Goal: Communication & Community: Answer question/provide support

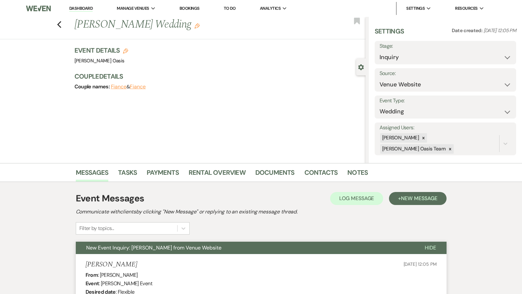
select select "5"
click at [84, 8] on link "Dashboard" at bounding box center [80, 9] width 23 height 6
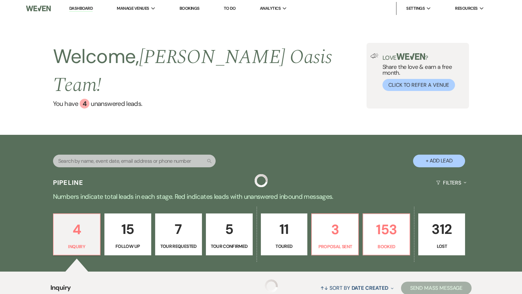
click at [84, 8] on link "Dashboard" at bounding box center [80, 9] width 23 height 6
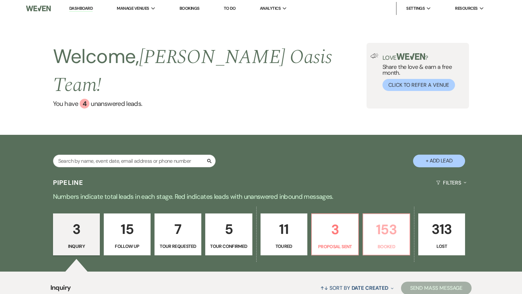
click at [393, 243] on p "Booked" at bounding box center [386, 246] width 38 height 7
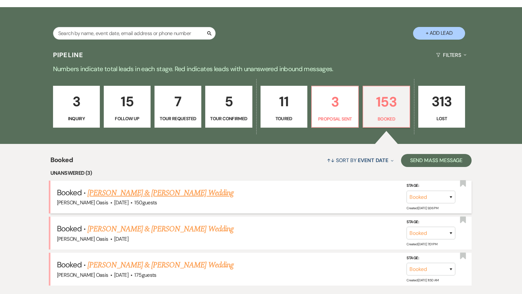
scroll to position [131, 0]
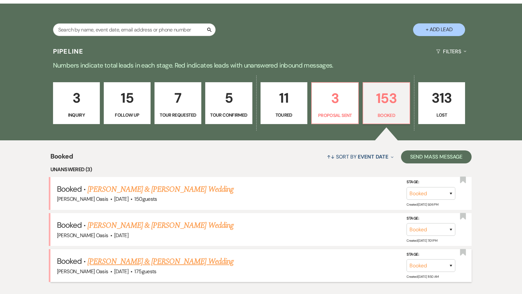
click at [142, 256] on link "[PERSON_NAME] & [PERSON_NAME] Wedding" at bounding box center [160, 262] width 146 height 12
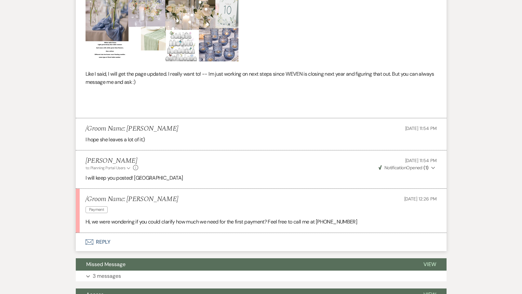
scroll to position [1253, 0]
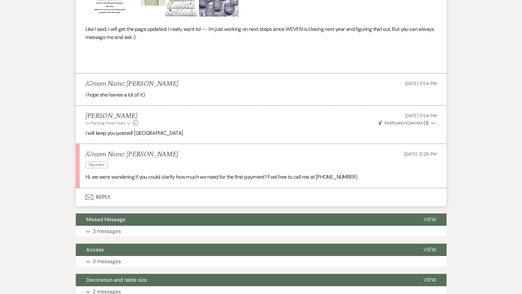
click at [108, 188] on button "Envelope Reply" at bounding box center [261, 197] width 371 height 18
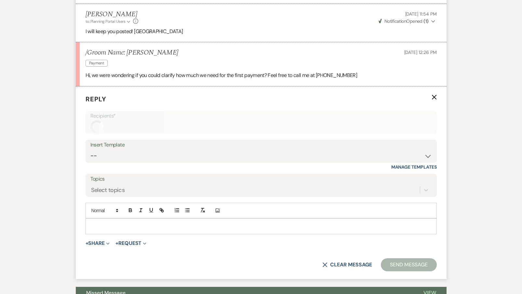
scroll to position [1378, 0]
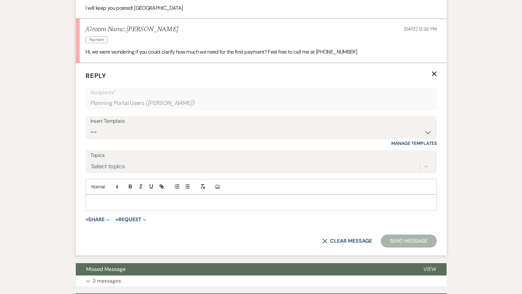
click at [105, 199] on p at bounding box center [261, 202] width 341 height 7
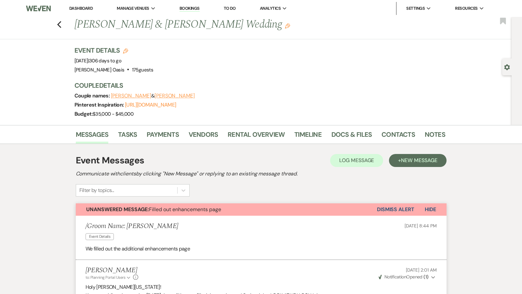
scroll to position [0, 0]
click at [159, 136] on link "Payments" at bounding box center [163, 136] width 32 height 14
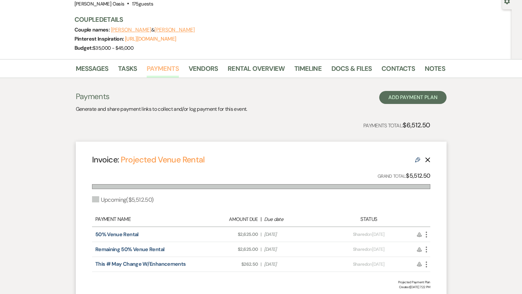
scroll to position [83, 0]
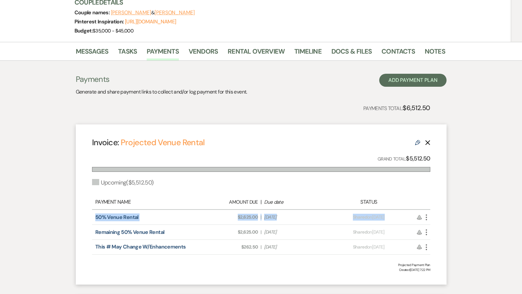
drag, startPoint x: 89, startPoint y: 215, endPoint x: 425, endPoint y: 215, distance: 336.0
click at [425, 215] on div "Invoice: Projected Venue Rental Edit Delete Grand Total: $5,512.50 Upcoming ( $…" at bounding box center [261, 205] width 371 height 160
copy div "50% Venue Rental Amount Due: $2,625.00 | Due Date [DATE] Payment status: Shared…"
click at [101, 49] on link "Messages" at bounding box center [92, 53] width 33 height 14
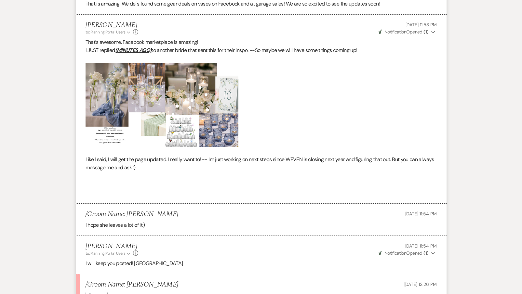
scroll to position [1383, 0]
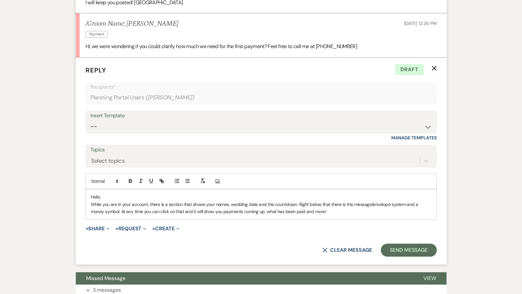
click at [328, 201] on p "While you are in your account, there is a section that shows your names, weddin…" at bounding box center [261, 208] width 341 height 15
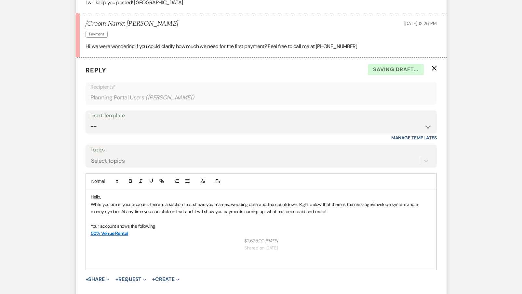
click at [230, 237] on p "$2,625.00| [DATE]" at bounding box center [261, 240] width 341 height 7
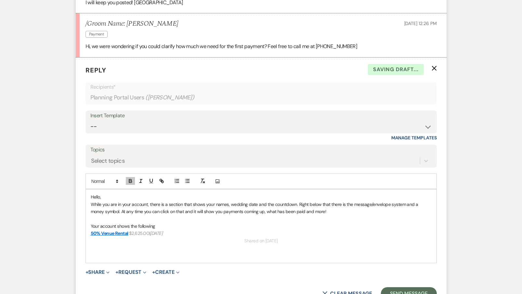
click at [235, 237] on p "Shared on [DATE]" at bounding box center [261, 240] width 341 height 7
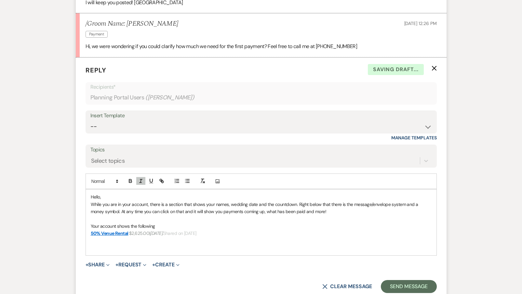
click at [128, 231] on strong "50% Venue Rental" at bounding box center [110, 234] width 39 height 6
click at [112, 231] on link "50% Venue Rental" at bounding box center [110, 234] width 38 height 6
click at [225, 237] on p at bounding box center [261, 240] width 341 height 7
click at [404, 201] on p "While you are in your account, there is a section that shows your names, weddin…" at bounding box center [261, 208] width 341 height 15
click at [413, 201] on p "While you are in your account, there is a section that shows your names, weddin…" at bounding box center [261, 208] width 341 height 15
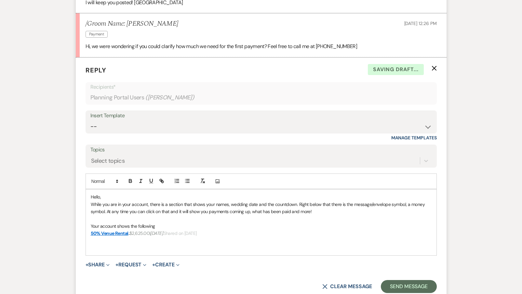
click at [106, 201] on p "While you are in your account, there is a section that shows your names, weddin…" at bounding box center [261, 208] width 341 height 15
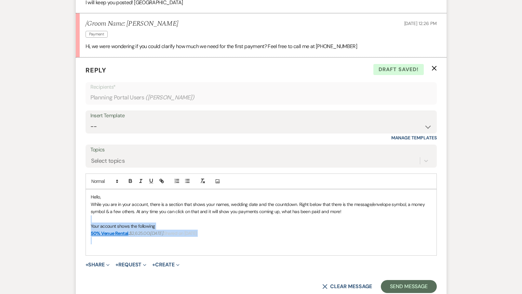
drag, startPoint x: 233, startPoint y: 223, endPoint x: 71, endPoint y: 206, distance: 162.9
copy div "Your account shows the following 50% Venue Rental . $2,625.00| [DATE]. Shared o…"
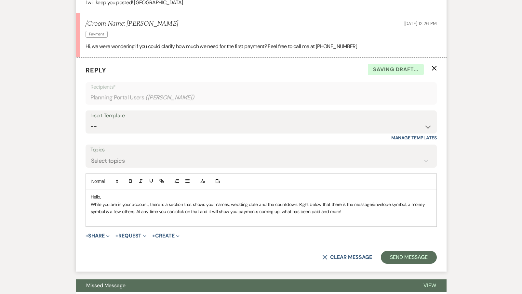
click at [126, 194] on p "Hello," at bounding box center [261, 197] width 341 height 7
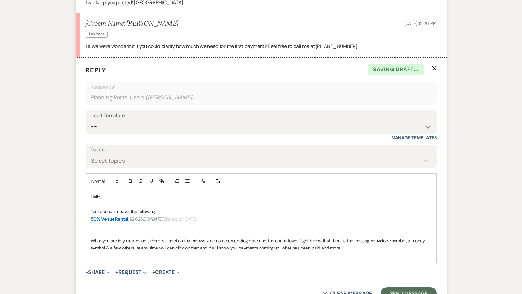
click at [151, 216] on em "[DATE]." at bounding box center [156, 219] width 13 height 6
click at [150, 216] on span "$2,625.00|" at bounding box center [139, 219] width 21 height 6
click at [163, 216] on em "[DATE]." at bounding box center [156, 219] width 13 height 6
click at [130, 216] on span "$2,625.00" at bounding box center [139, 219] width 20 height 6
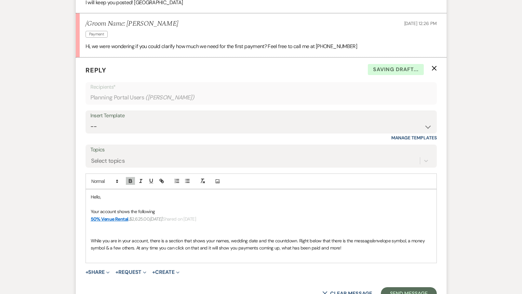
click at [354, 252] on p at bounding box center [261, 255] width 341 height 7
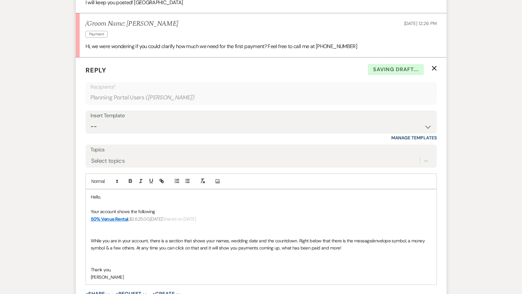
click at [170, 223] on p at bounding box center [261, 226] width 341 height 7
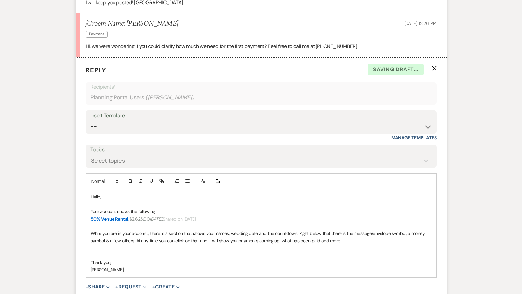
click at [92, 201] on p at bounding box center [261, 204] width 341 height 7
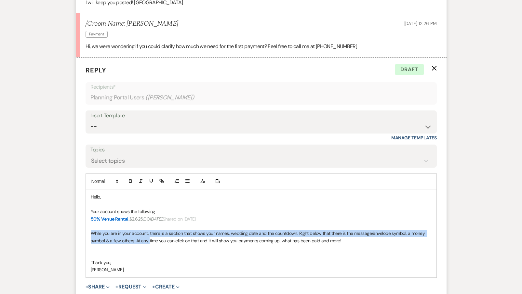
drag, startPoint x: 149, startPoint y: 228, endPoint x: 90, endPoint y: 219, distance: 59.2
click at [90, 219] on div "Hello, Your account shows the following 50% Venue Rental . $2,625.00 [DATE]. Sh…" at bounding box center [261, 234] width 351 height 88
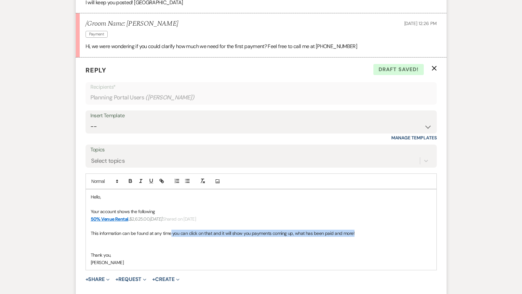
drag, startPoint x: 356, startPoint y: 219, endPoint x: 170, endPoint y: 218, distance: 186.4
click at [170, 230] on p "This information can be found at any time you can click on that and it will sho…" at bounding box center [261, 233] width 341 height 7
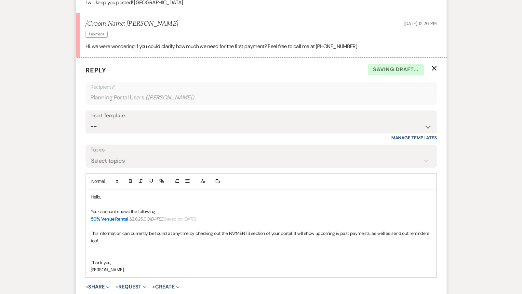
click at [134, 245] on p at bounding box center [261, 248] width 341 height 7
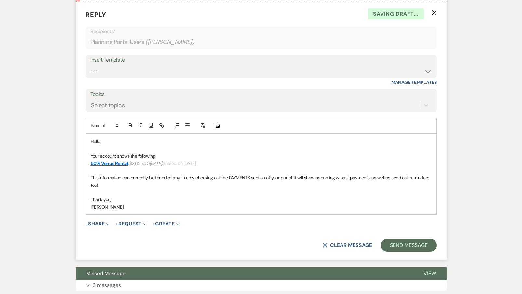
scroll to position [1451, 0]
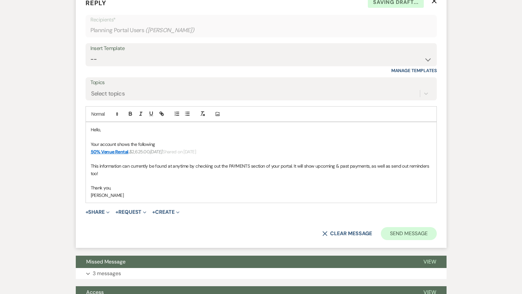
click at [413, 227] on button "Send Message" at bounding box center [409, 233] width 56 height 13
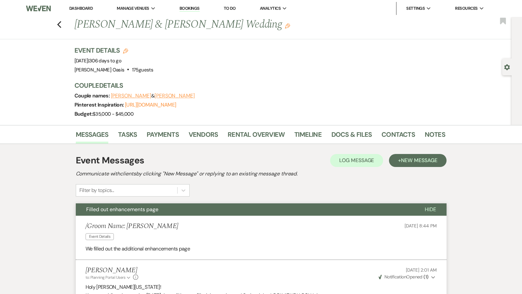
scroll to position [0, 0]
click at [82, 7] on link "Dashboard" at bounding box center [80, 9] width 23 height 6
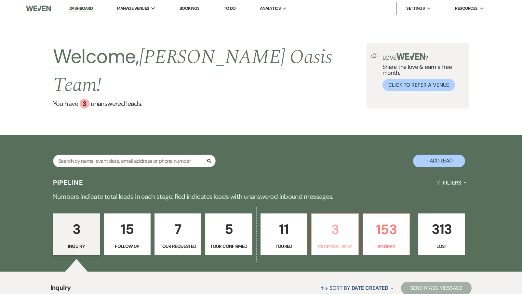
click at [327, 219] on p "3" at bounding box center [335, 230] width 38 height 22
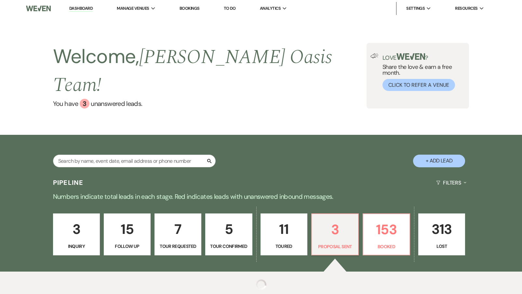
select select "6"
